Goal: Task Accomplishment & Management: Manage account settings

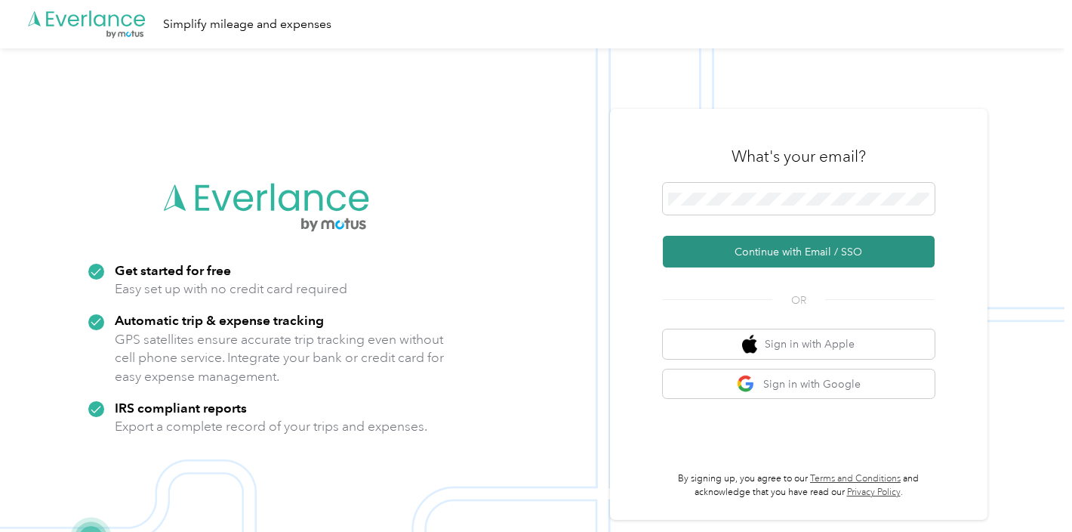
click at [797, 248] on button "Continue with Email / SSO" at bounding box center [799, 252] width 272 height 32
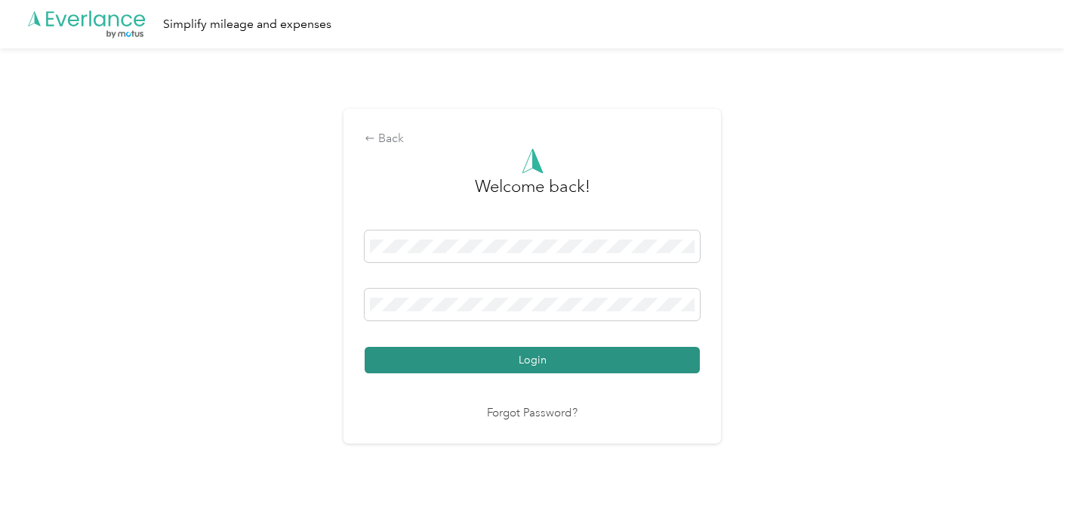
click at [541, 361] on button "Login" at bounding box center [532, 360] width 335 height 26
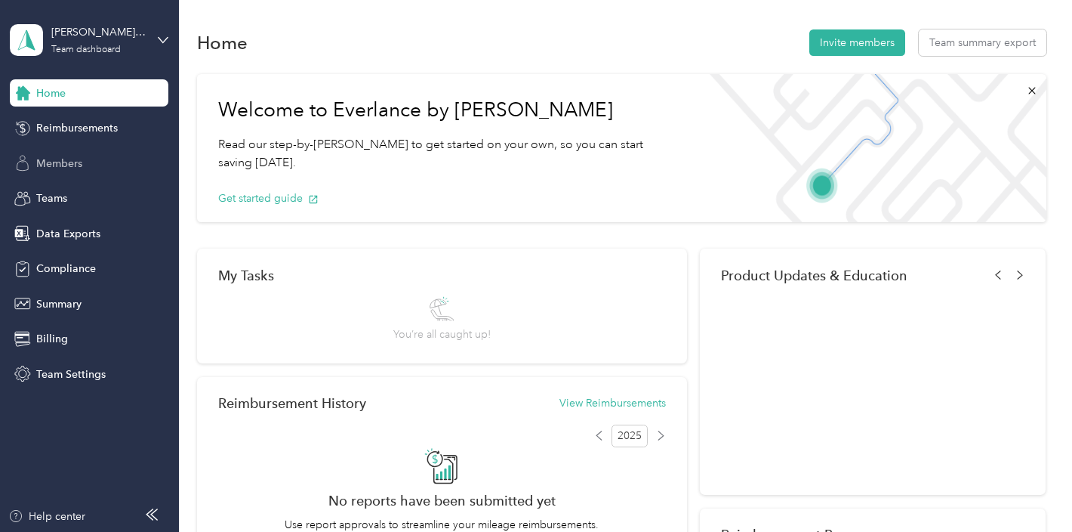
click at [76, 166] on span "Members" at bounding box center [59, 164] width 46 height 16
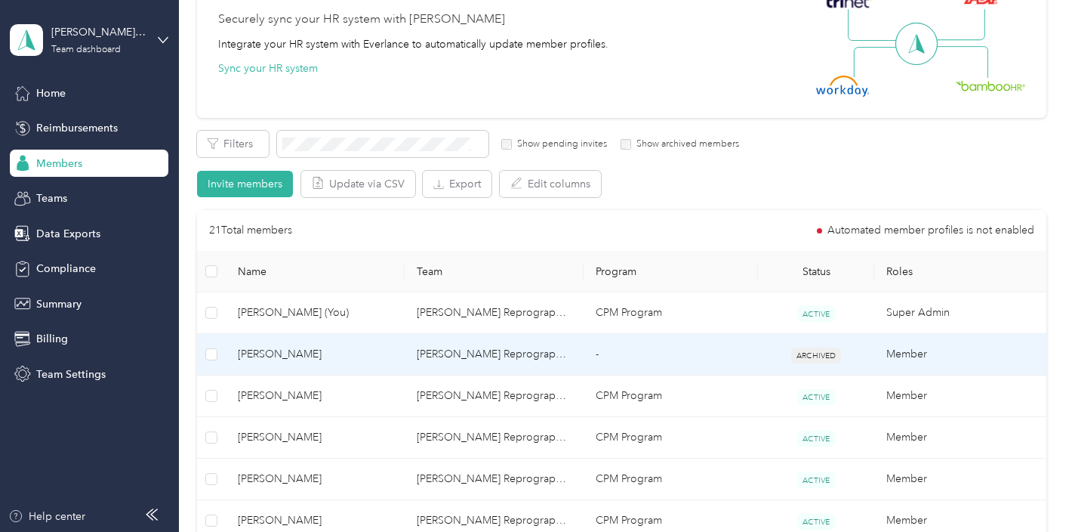
scroll to position [153, 0]
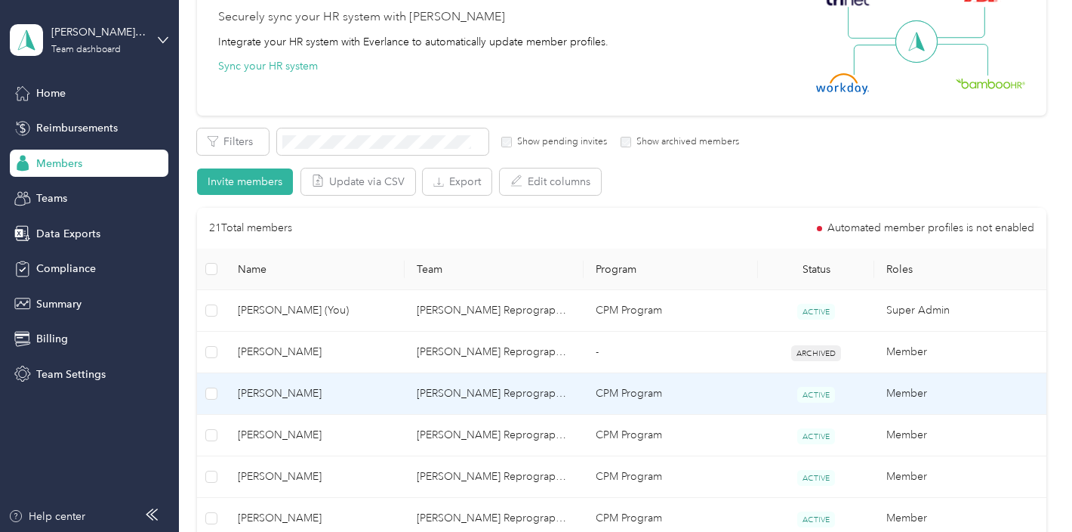
click at [290, 391] on span "[PERSON_NAME]" at bounding box center [315, 393] width 155 height 17
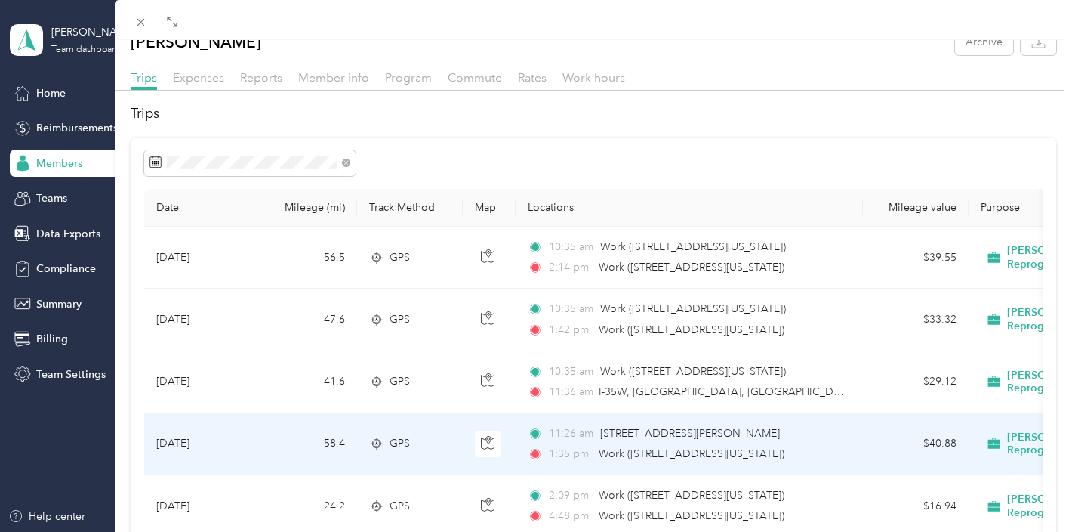
scroll to position [34, 0]
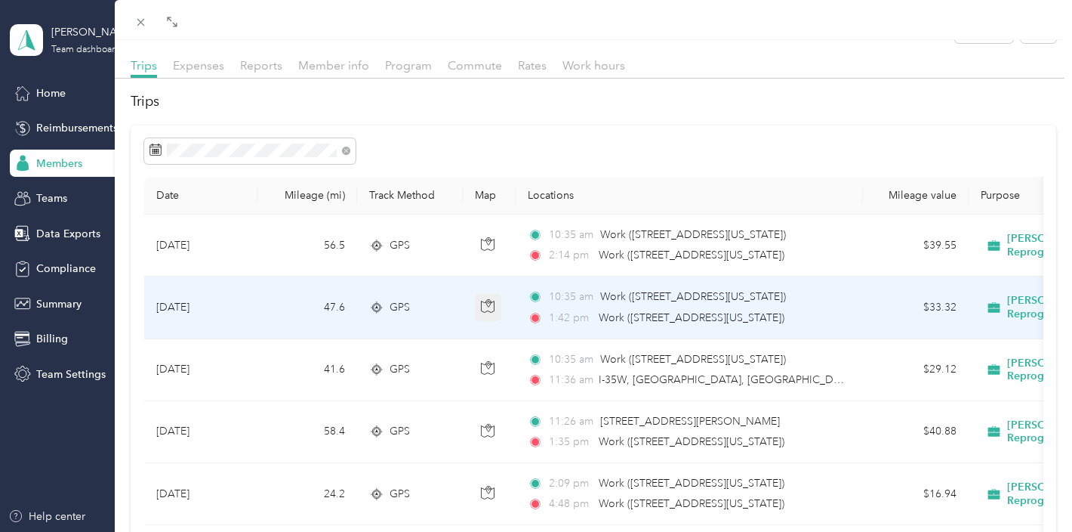
click at [492, 303] on icon "button" at bounding box center [488, 306] width 14 height 14
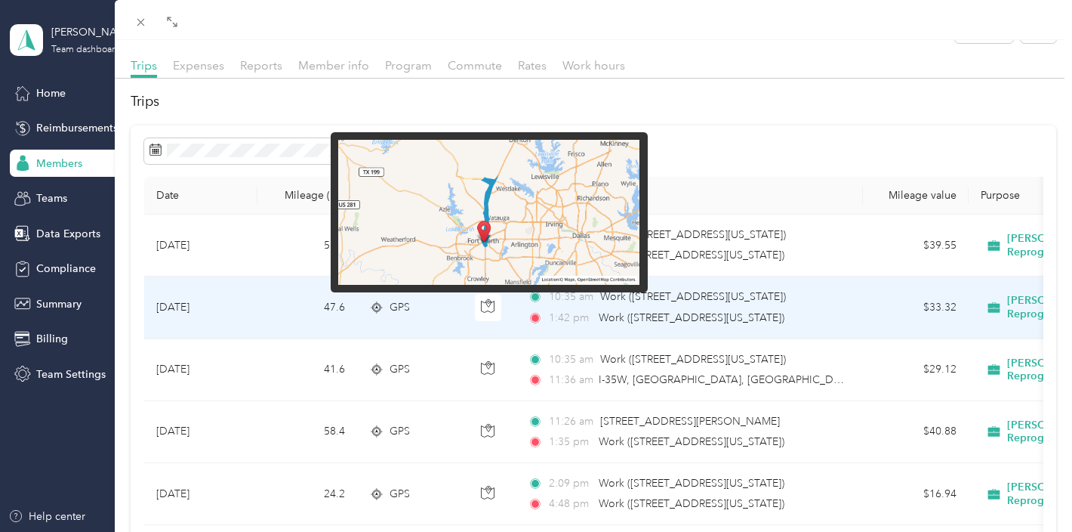
click at [496, 226] on img at bounding box center [488, 212] width 301 height 145
click at [489, 220] on img at bounding box center [488, 212] width 301 height 145
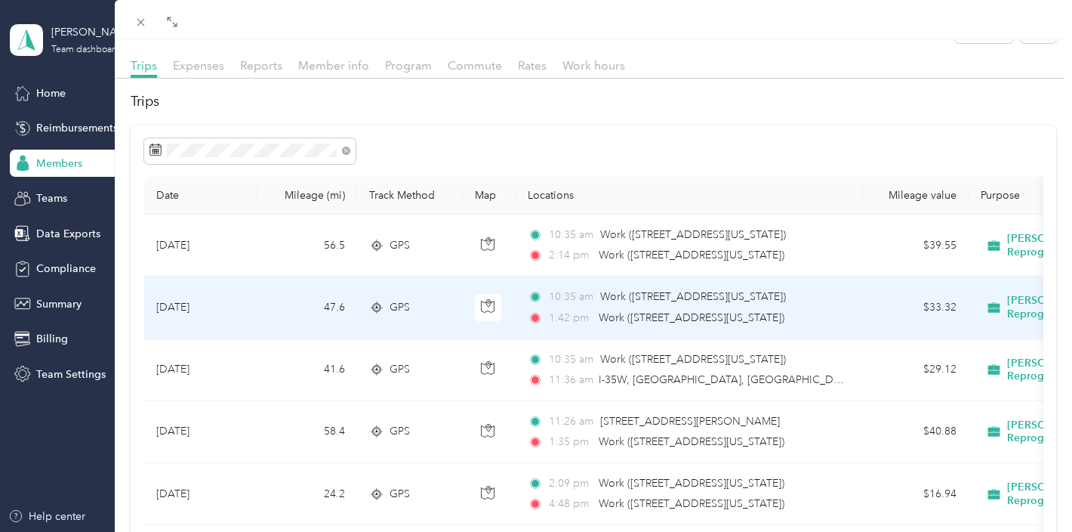
click at [450, 310] on div "GPS" at bounding box center [410, 307] width 82 height 17
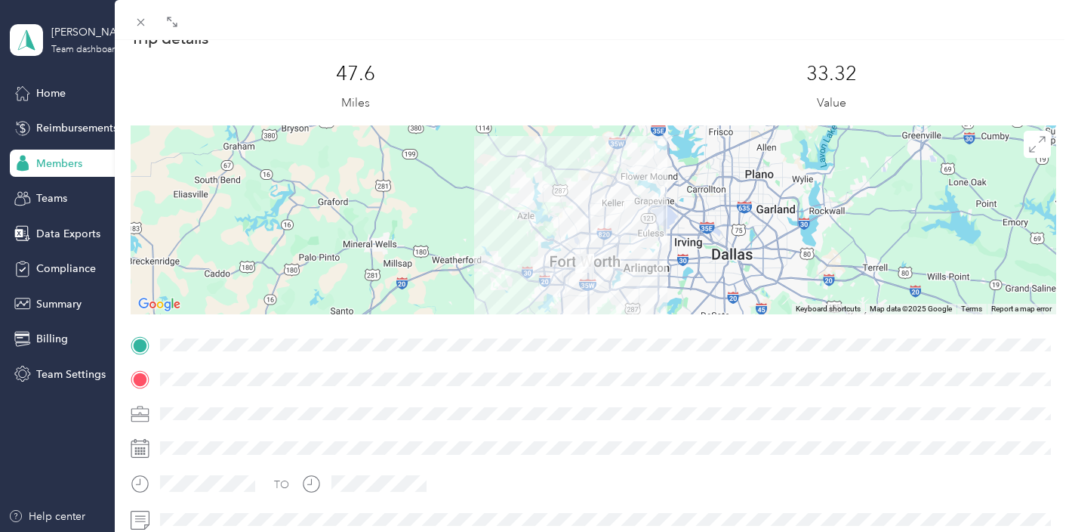
scroll to position [32, 0]
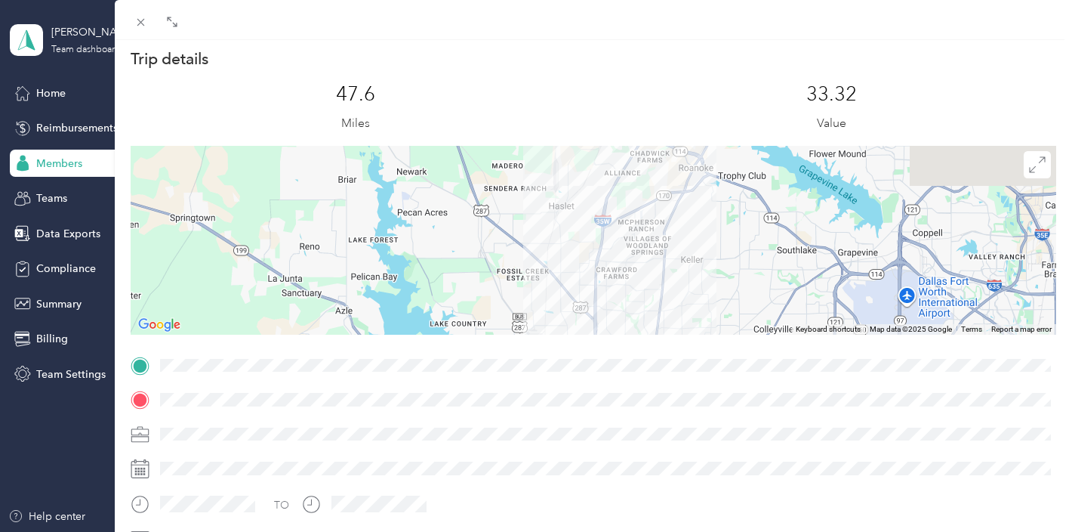
drag, startPoint x: 590, startPoint y: 208, endPoint x: 590, endPoint y: 299, distance: 91.4
click at [590, 299] on div at bounding box center [594, 240] width 926 height 189
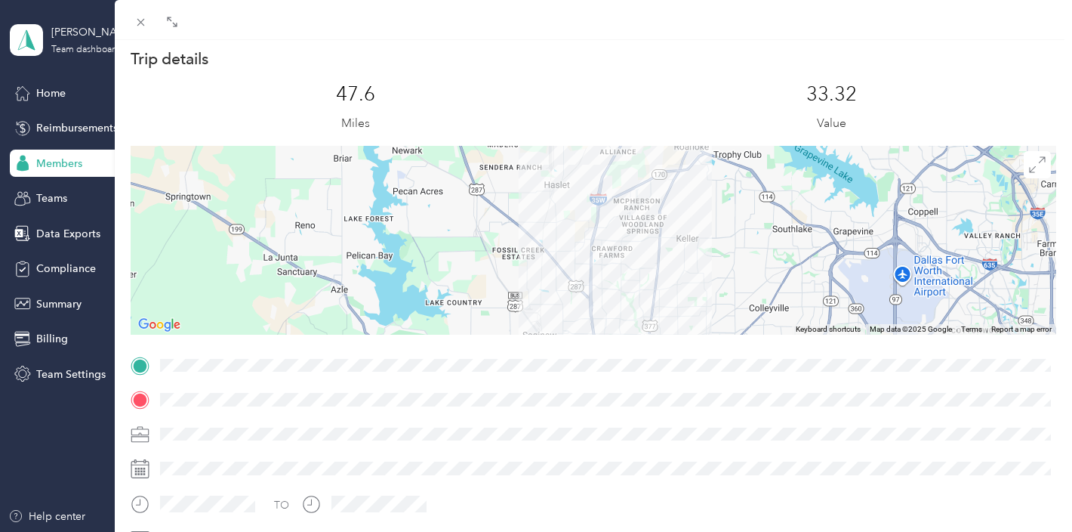
drag, startPoint x: 619, startPoint y: 237, endPoint x: 615, endPoint y: 217, distance: 20.1
click at [615, 217] on div at bounding box center [594, 240] width 926 height 189
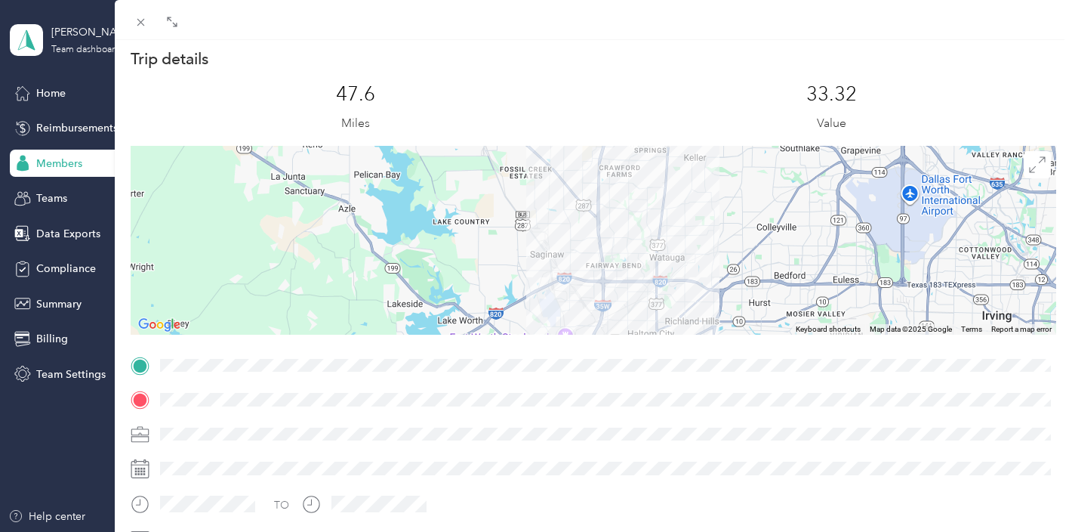
drag, startPoint x: 612, startPoint y: 267, endPoint x: 636, endPoint y: 116, distance: 152.2
click at [635, 120] on div "Trip details This trip cannot be edited because it is either under review, appr…" at bounding box center [594, 384] width 926 height 673
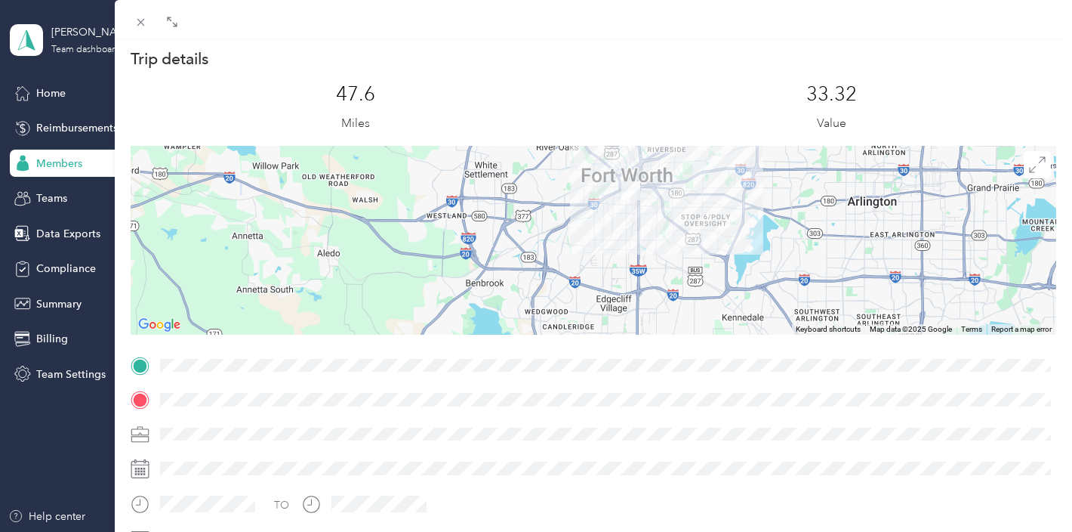
click at [642, 199] on div at bounding box center [594, 240] width 926 height 189
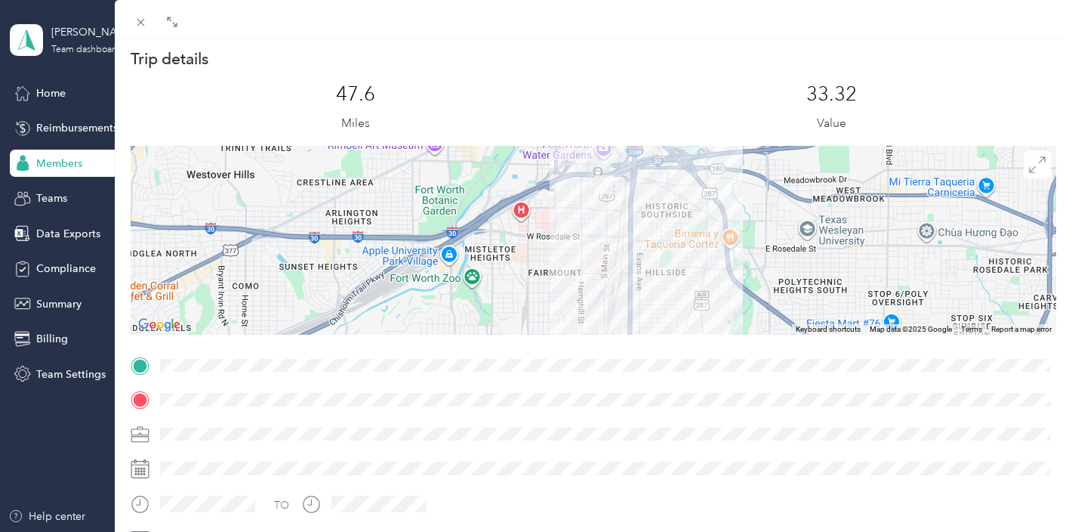
drag, startPoint x: 619, startPoint y: 210, endPoint x: 623, endPoint y: 237, distance: 27.4
click at [623, 237] on div at bounding box center [594, 240] width 926 height 189
click at [139, 24] on icon at bounding box center [140, 22] width 13 height 13
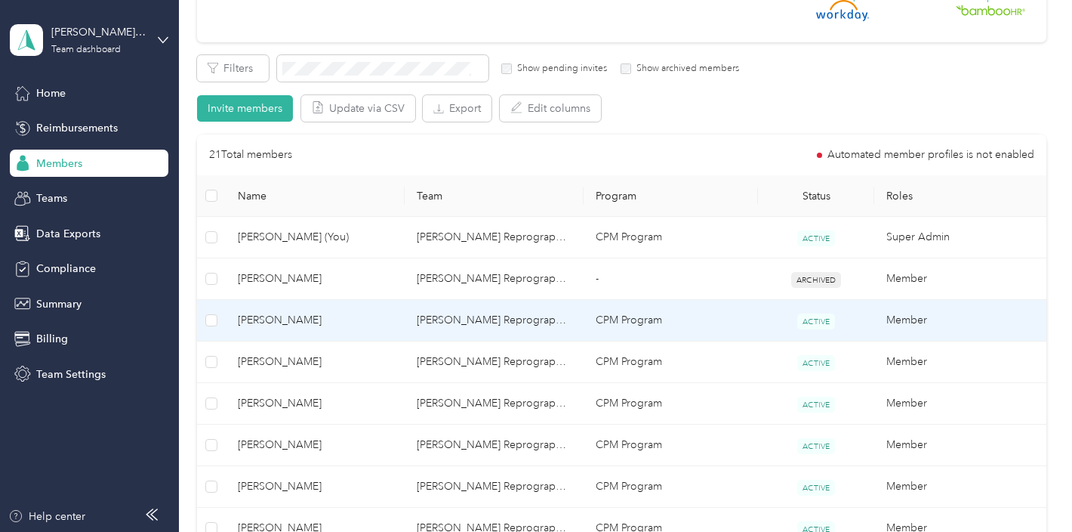
scroll to position [237, 0]
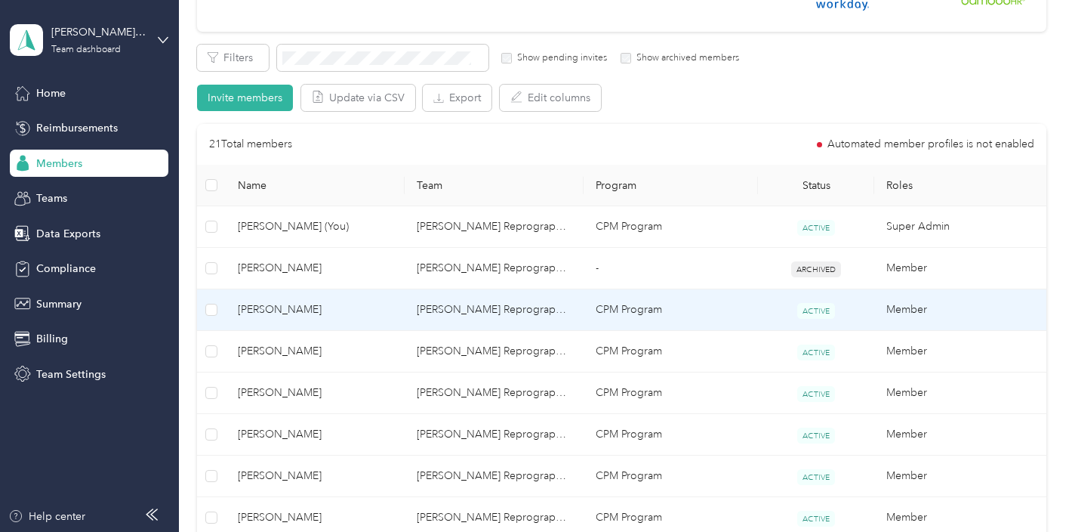
click at [484, 297] on td "[PERSON_NAME] Reprographics" at bounding box center [494, 310] width 179 height 42
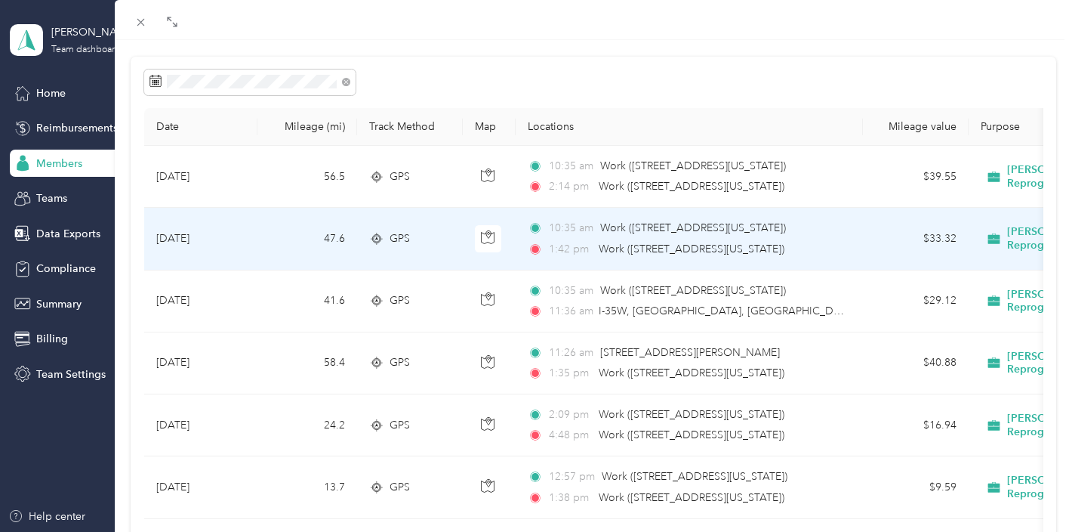
scroll to position [106, 0]
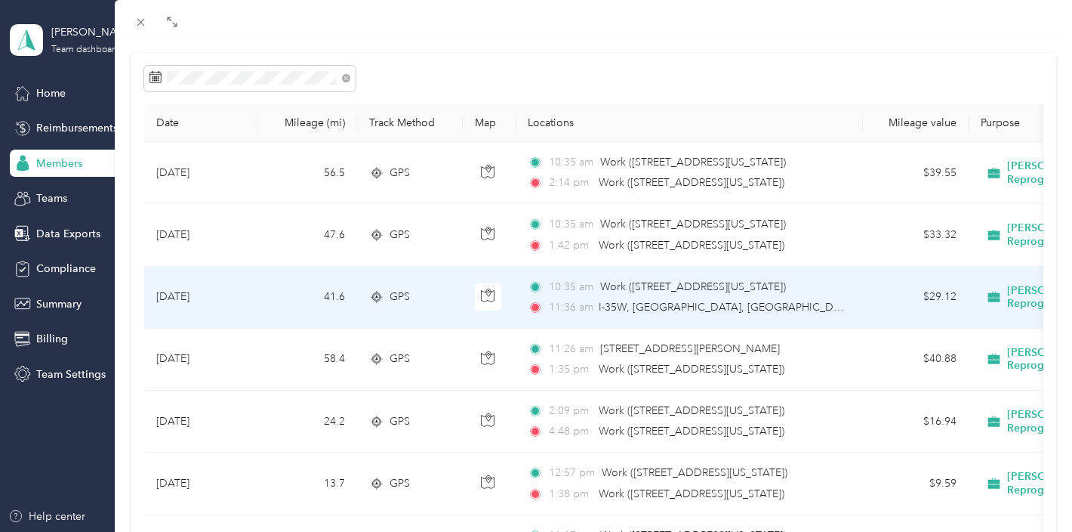
click at [693, 301] on span "I-35W, [GEOGRAPHIC_DATA], [GEOGRAPHIC_DATA]" at bounding box center [727, 307] width 257 height 13
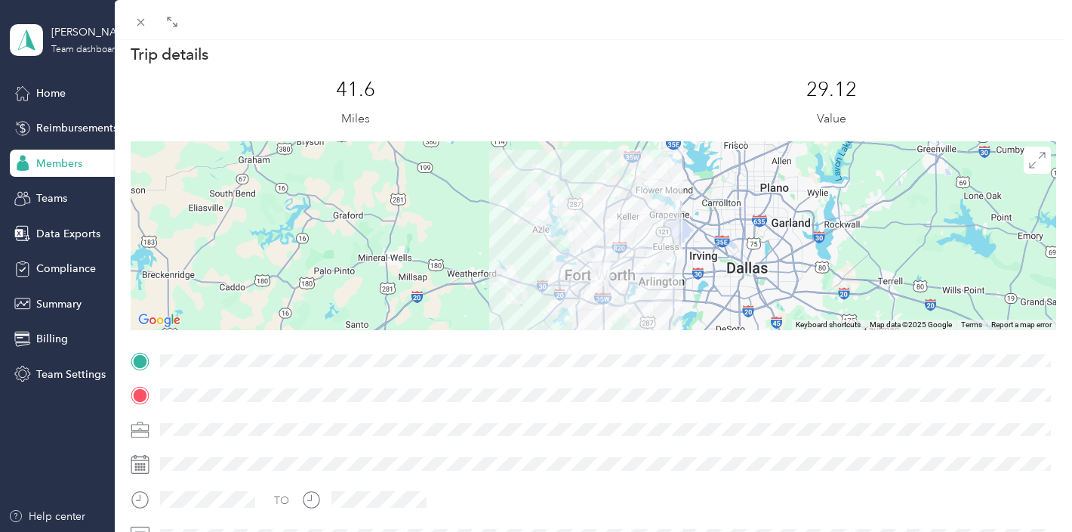
scroll to position [26, 0]
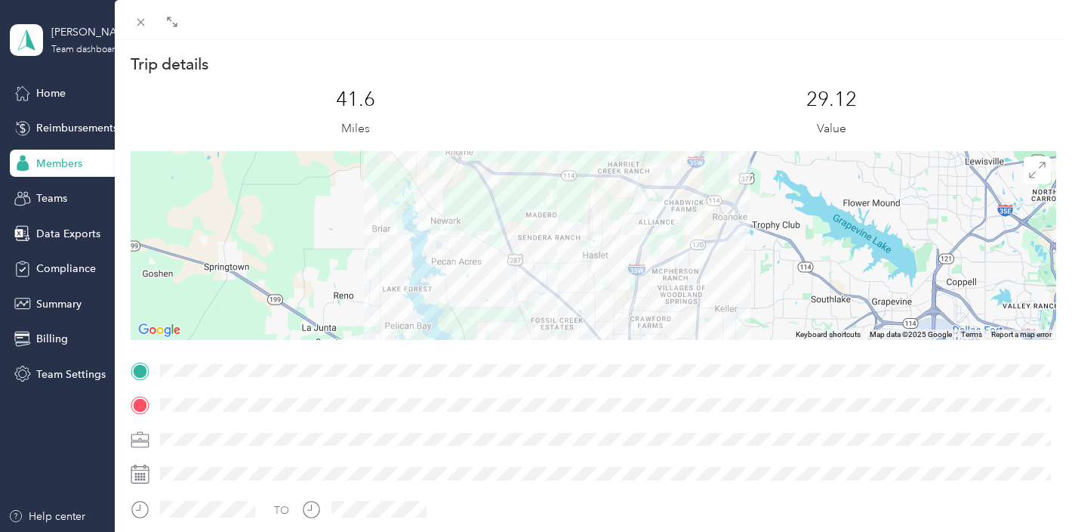
drag, startPoint x: 573, startPoint y: 220, endPoint x: 578, endPoint y: 328, distance: 108.1
click at [578, 328] on div at bounding box center [594, 245] width 926 height 189
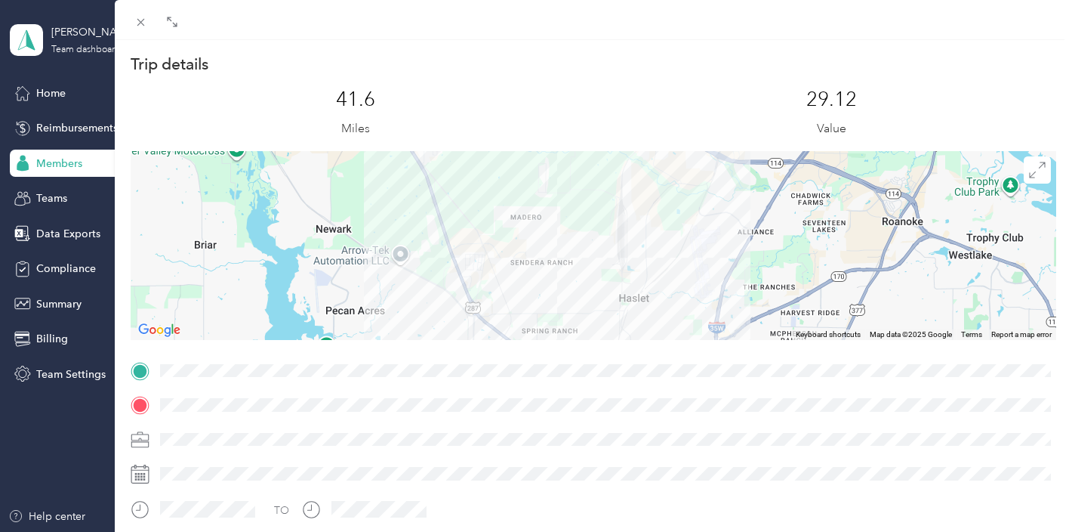
drag, startPoint x: 550, startPoint y: 242, endPoint x: 566, endPoint y: 281, distance: 41.6
click at [566, 281] on div at bounding box center [594, 245] width 926 height 189
click at [146, 26] on icon at bounding box center [140, 22] width 13 height 13
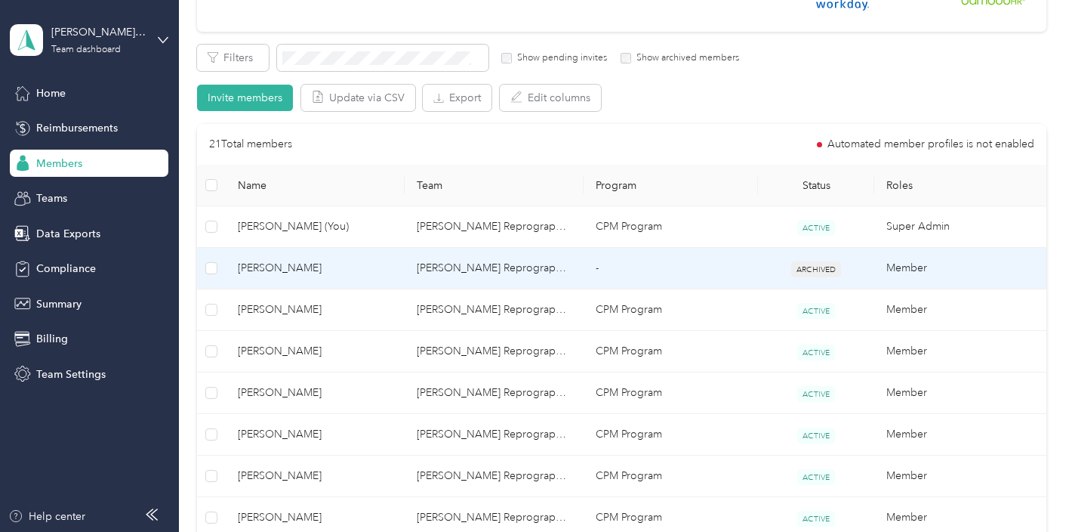
click at [472, 274] on td "[PERSON_NAME] Reprographics" at bounding box center [494, 269] width 179 height 42
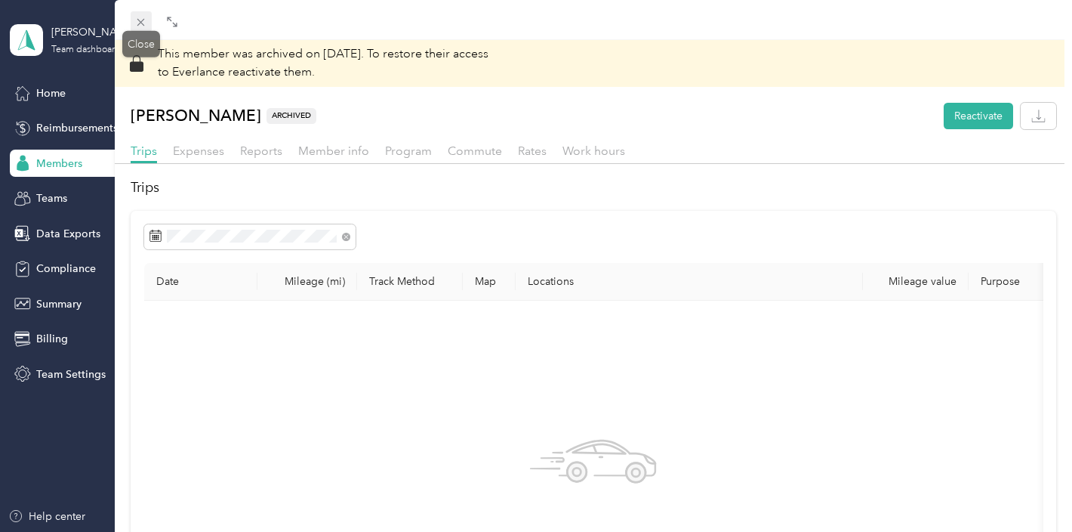
click at [145, 27] on icon at bounding box center [140, 22] width 13 height 13
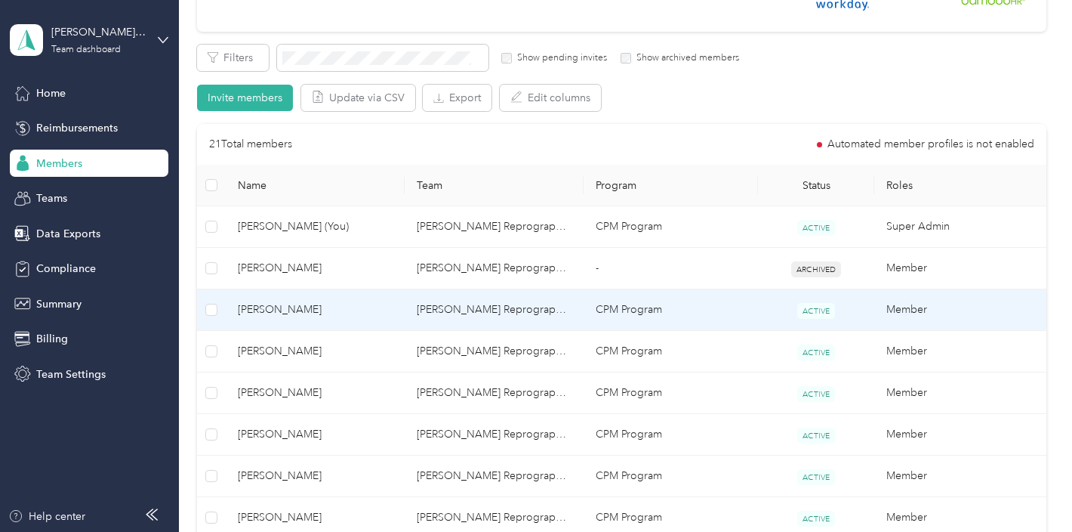
click at [451, 301] on td "[PERSON_NAME] Reprographics" at bounding box center [494, 310] width 179 height 42
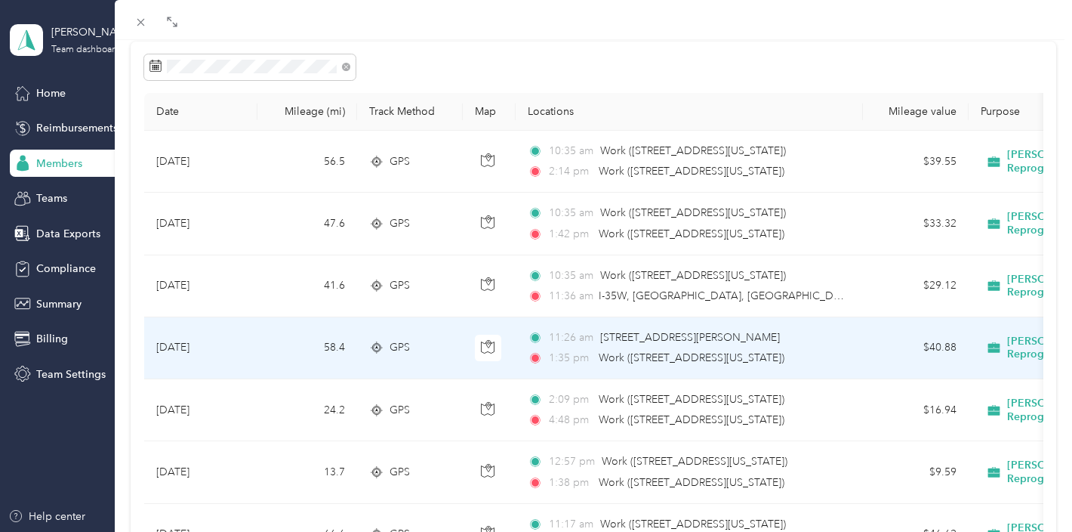
scroll to position [121, 0]
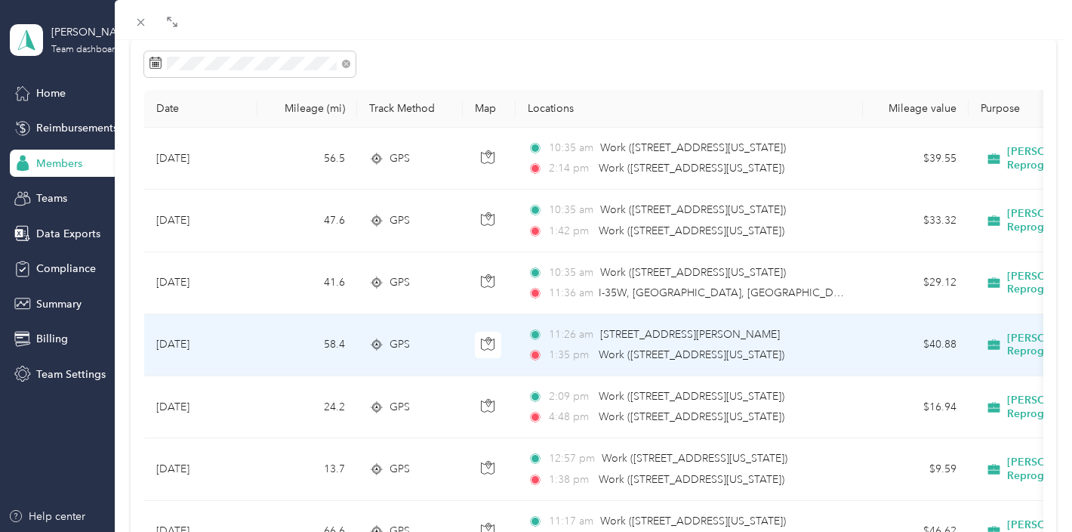
click at [775, 353] on span "Work ([STREET_ADDRESS][US_STATE])" at bounding box center [692, 354] width 186 height 13
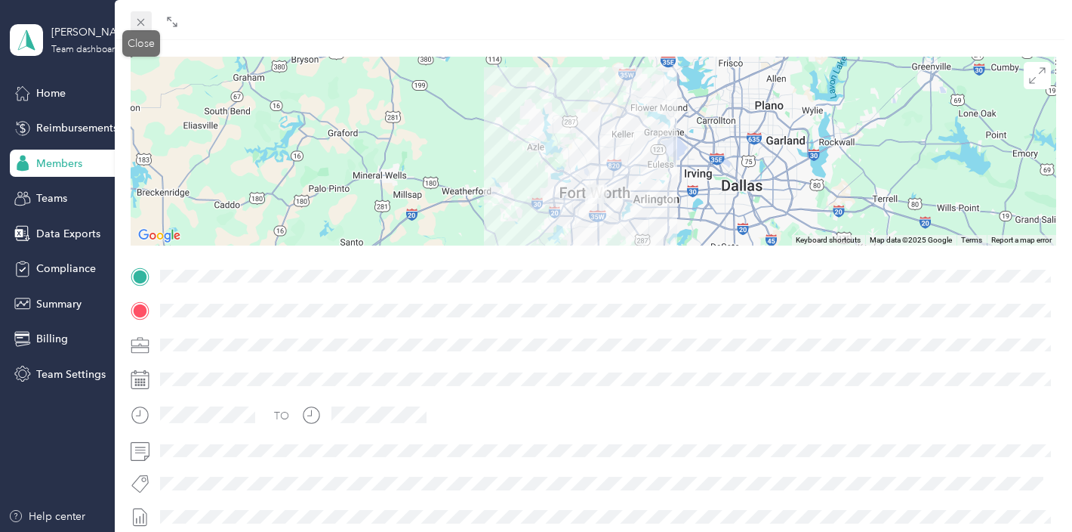
click at [146, 23] on icon at bounding box center [140, 22] width 13 height 13
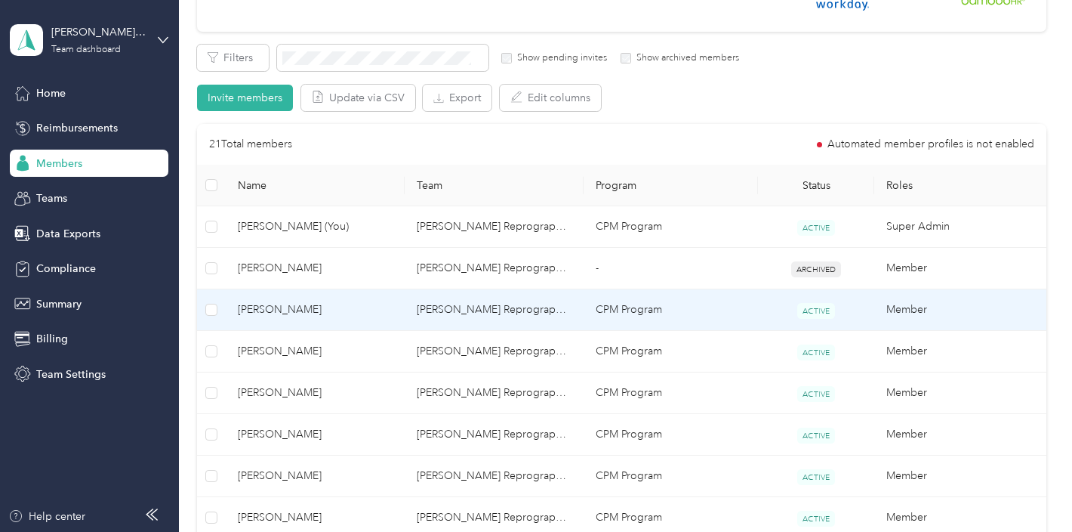
click at [517, 307] on td "[PERSON_NAME] Reprographics" at bounding box center [494, 310] width 179 height 42
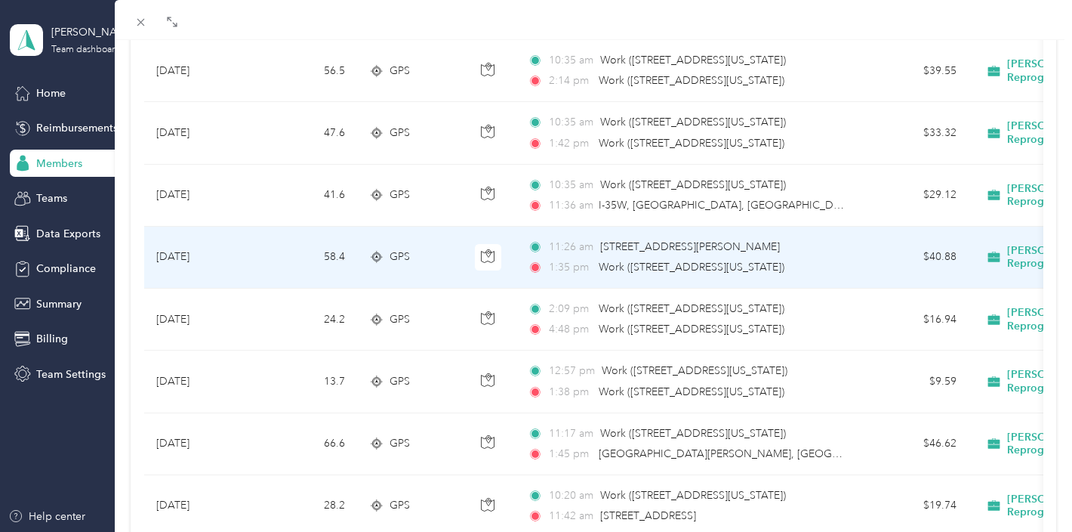
scroll to position [213, 0]
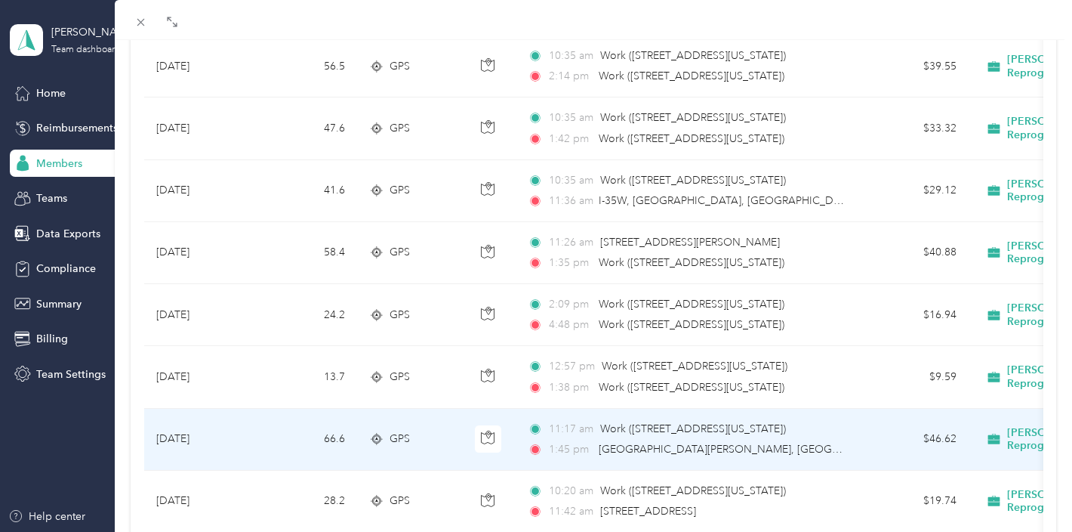
click at [773, 435] on span "Work ([STREET_ADDRESS][US_STATE])" at bounding box center [693, 429] width 186 height 17
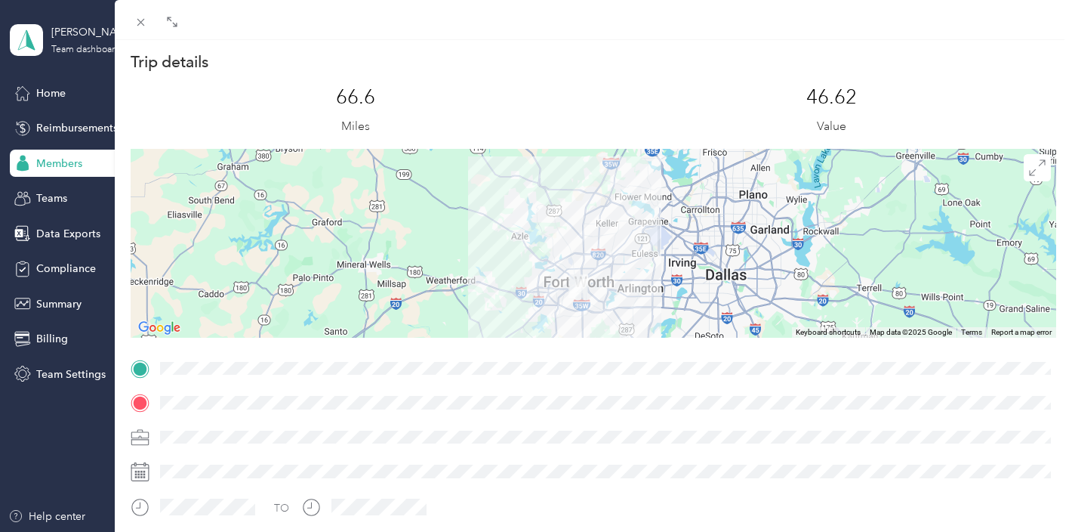
scroll to position [26, 0]
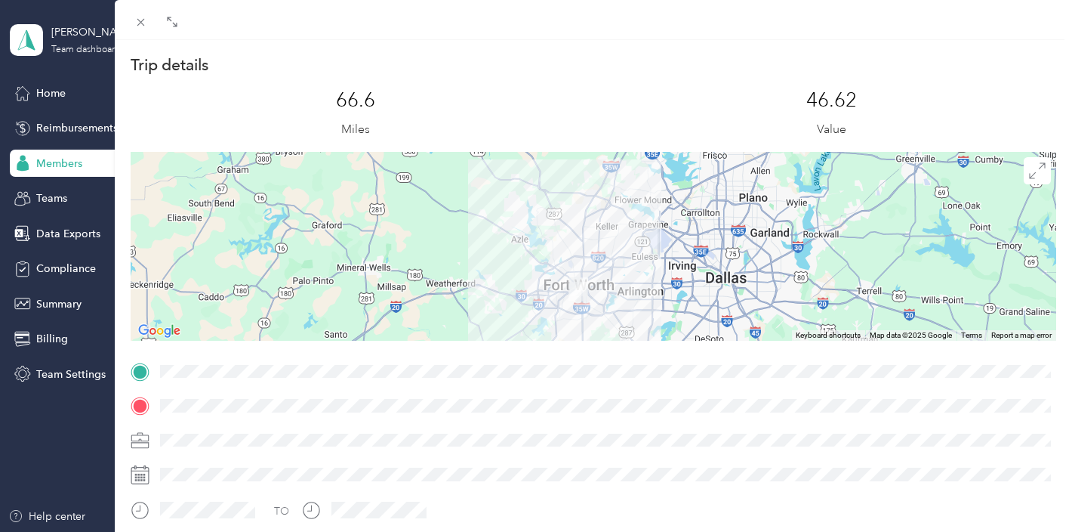
click at [633, 260] on div at bounding box center [594, 246] width 926 height 189
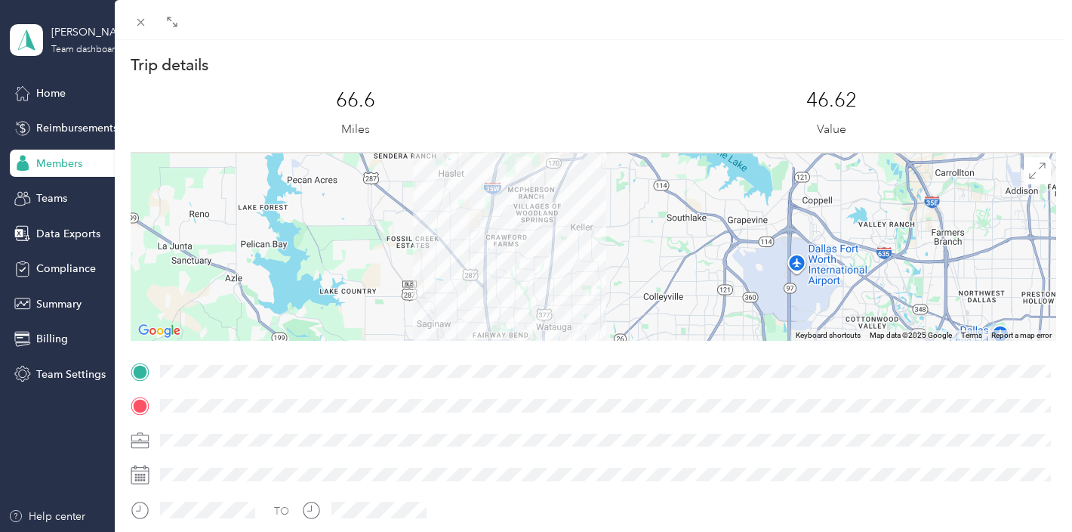
drag, startPoint x: 615, startPoint y: 230, endPoint x: 646, endPoint y: 288, distance: 66.2
click at [646, 288] on div at bounding box center [594, 246] width 926 height 189
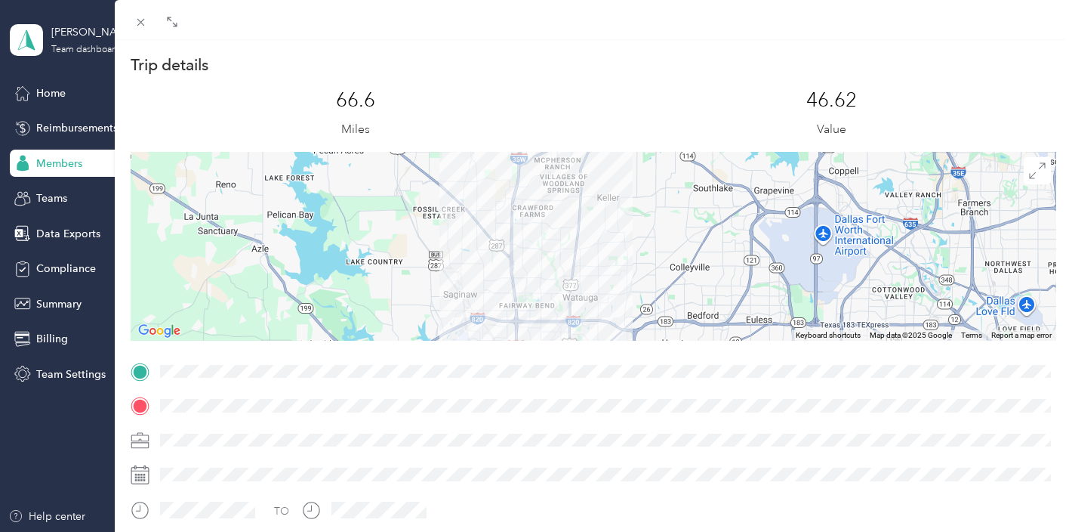
drag, startPoint x: 636, startPoint y: 221, endPoint x: 691, endPoint y: 91, distance: 141.8
click at [691, 91] on div "Trip details This trip cannot be edited because it is either under review, appr…" at bounding box center [594, 390] width 926 height 673
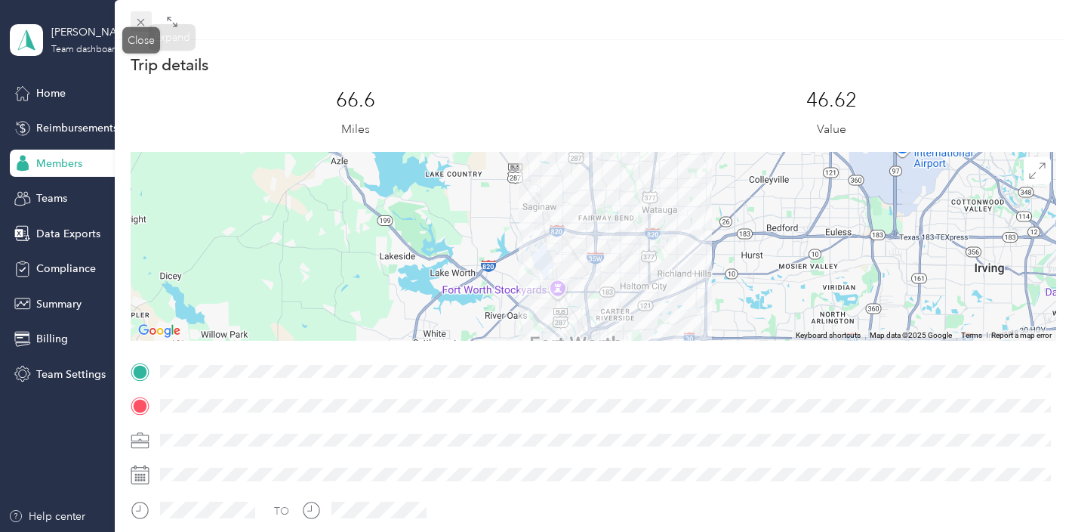
click at [146, 23] on icon at bounding box center [140, 22] width 13 height 13
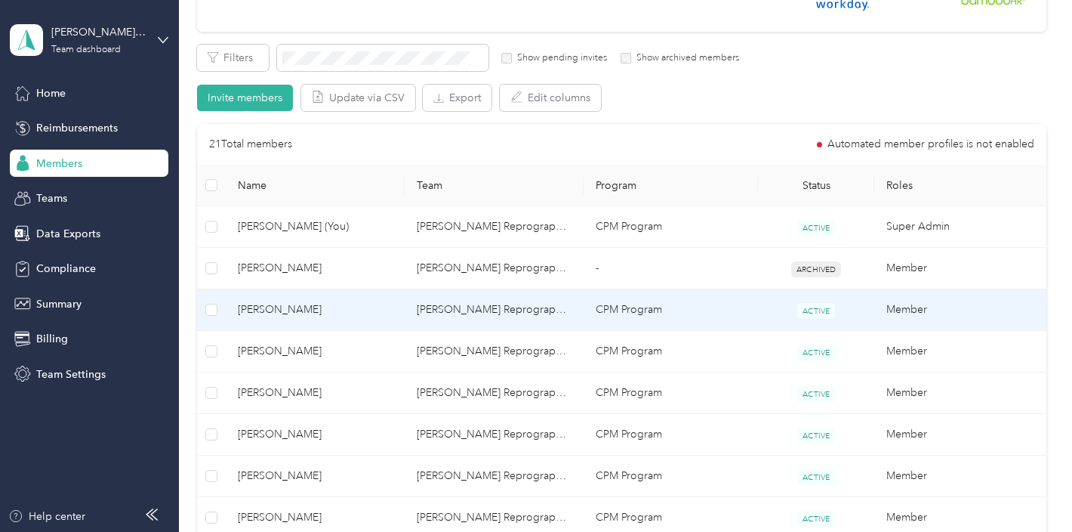
click at [477, 304] on td "[PERSON_NAME] Reprographics" at bounding box center [494, 310] width 179 height 42
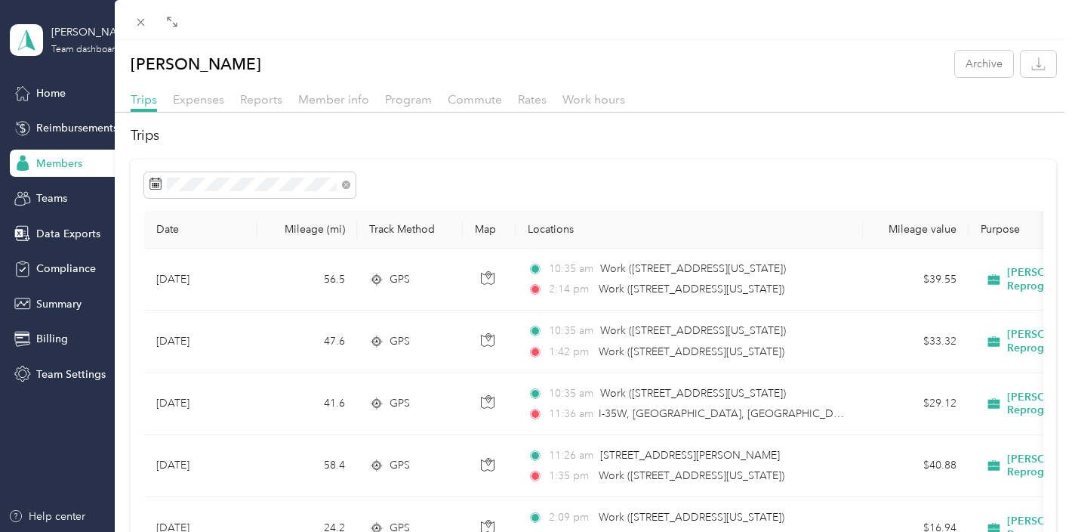
click at [79, 162] on div "[PERSON_NAME] Archive Trips Expenses Reports Member info Program Commute Rates …" at bounding box center [536, 266] width 1072 height 532
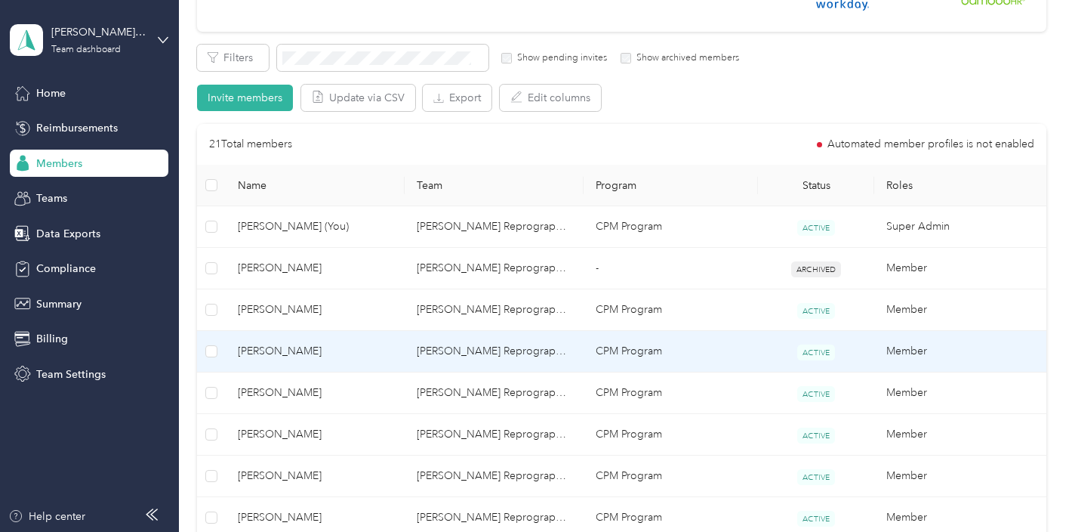
scroll to position [263, 0]
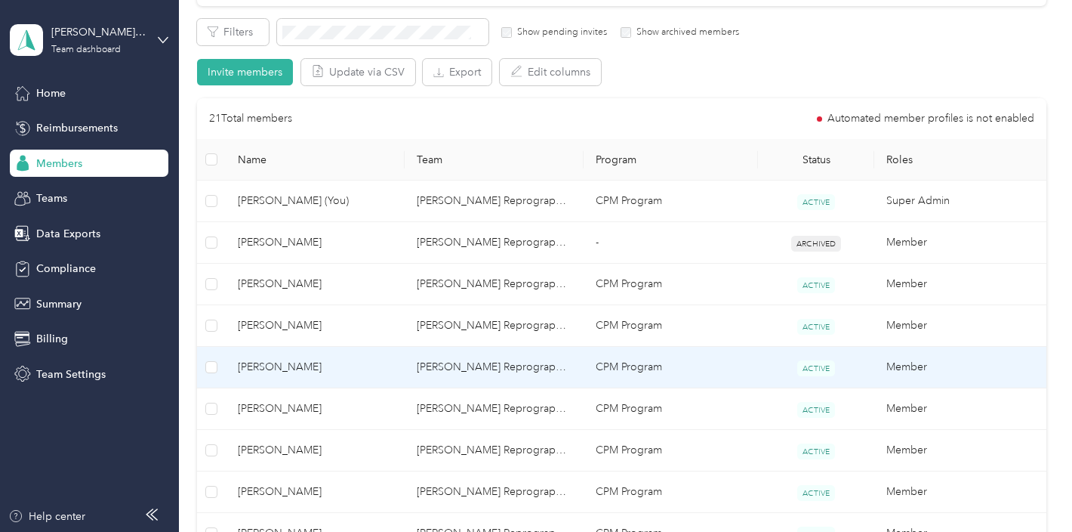
click at [292, 365] on span "[PERSON_NAME]" at bounding box center [315, 367] width 155 height 17
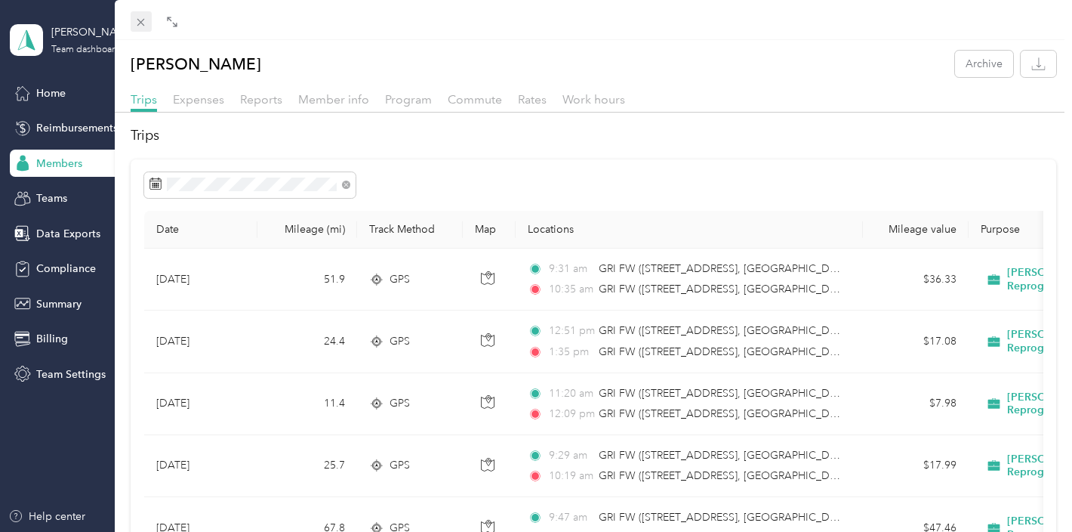
click at [140, 23] on icon at bounding box center [140, 22] width 13 height 13
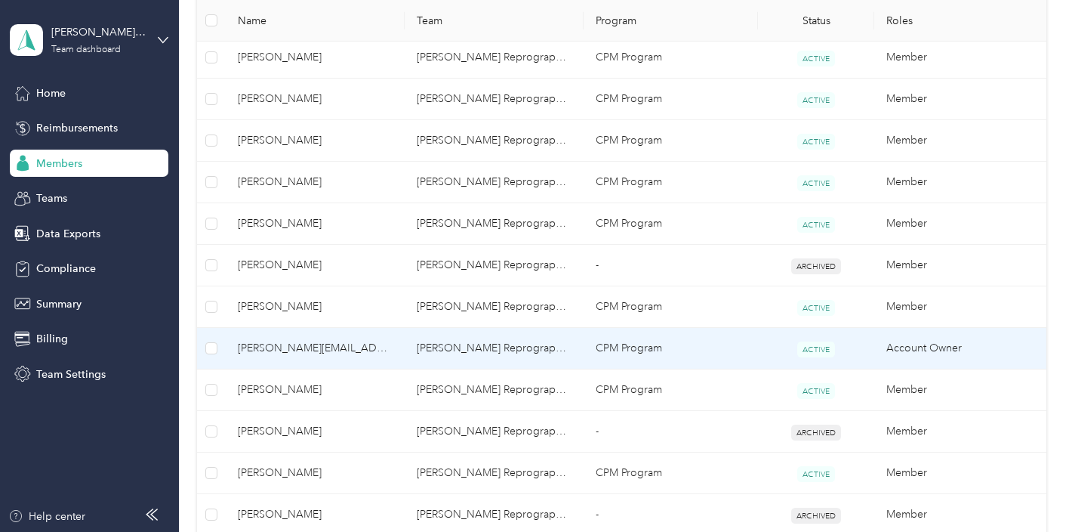
scroll to position [594, 0]
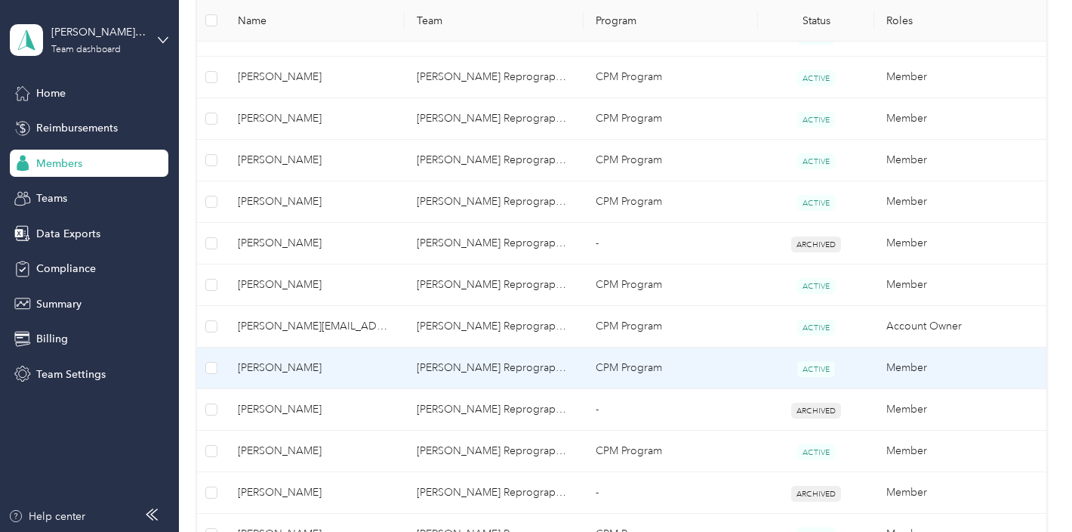
click at [288, 364] on span "[PERSON_NAME]" at bounding box center [315, 367] width 155 height 17
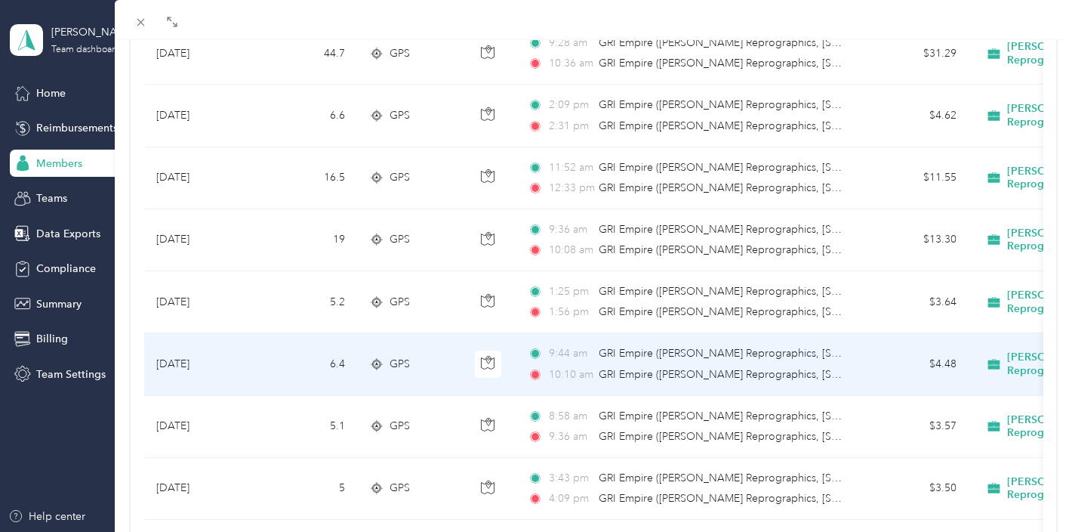
scroll to position [218, 0]
